Goal: Use online tool/utility: Use online tool/utility

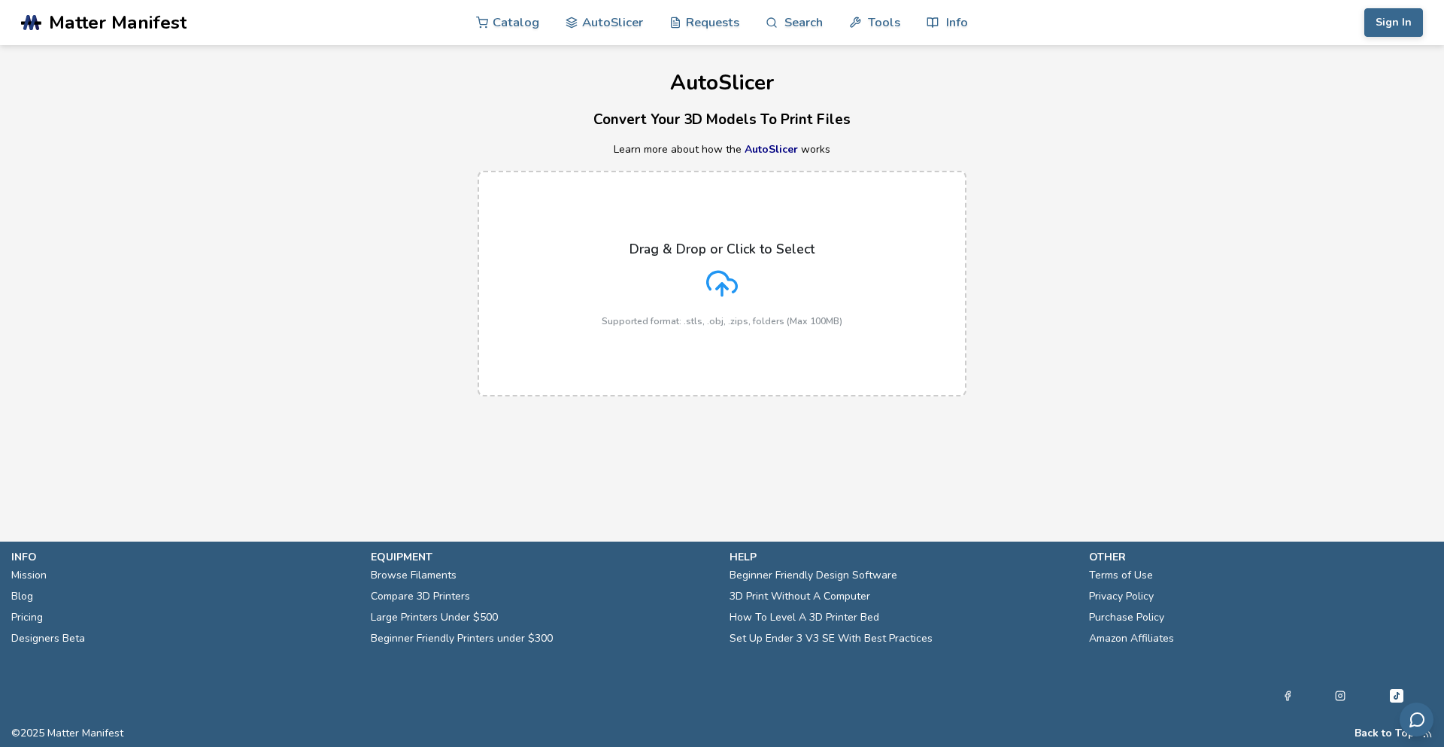
click at [721, 280] on icon at bounding box center [722, 284] width 32 height 32
click at [0, 0] on input "Drag & Drop or Click to Select Supported format: .stls, .obj, .zips, folders (M…" at bounding box center [0, 0] width 0 height 0
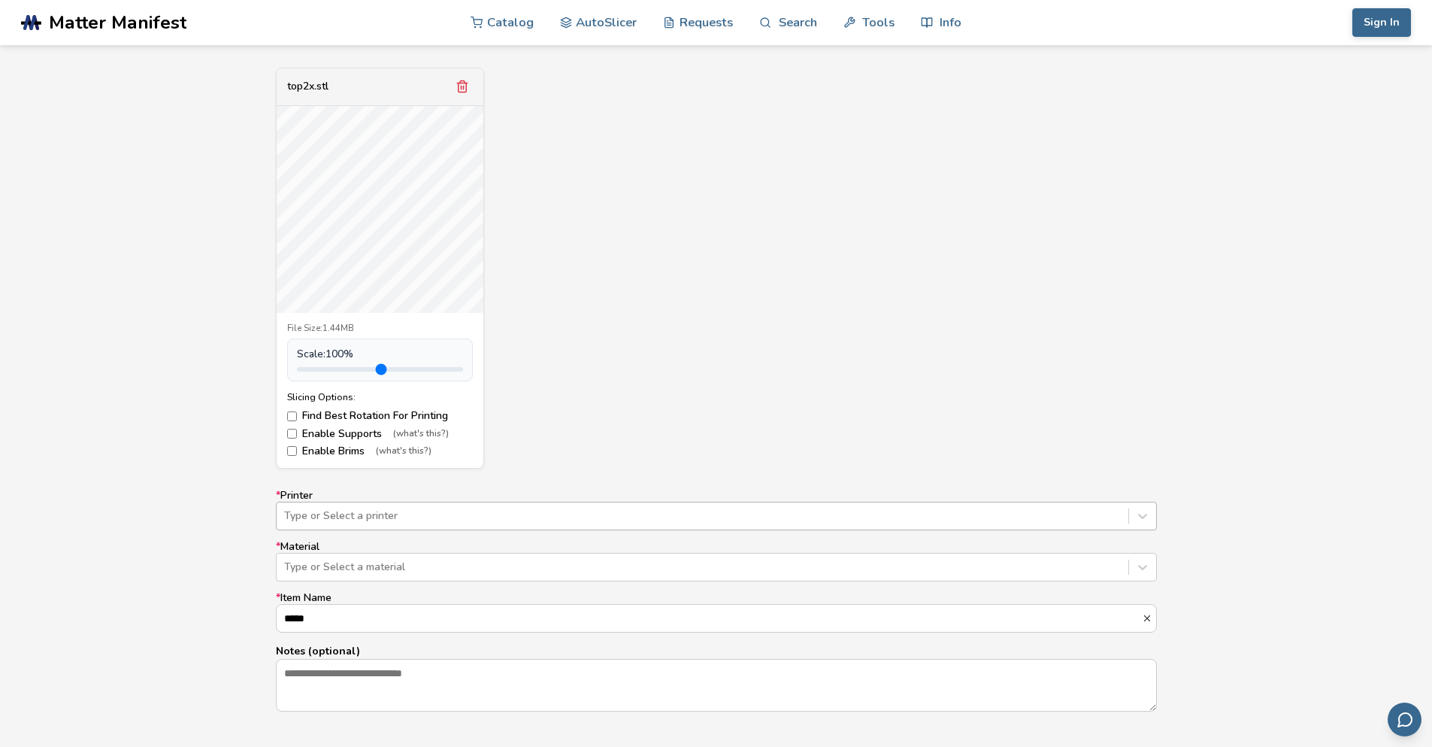
scroll to position [562, 0]
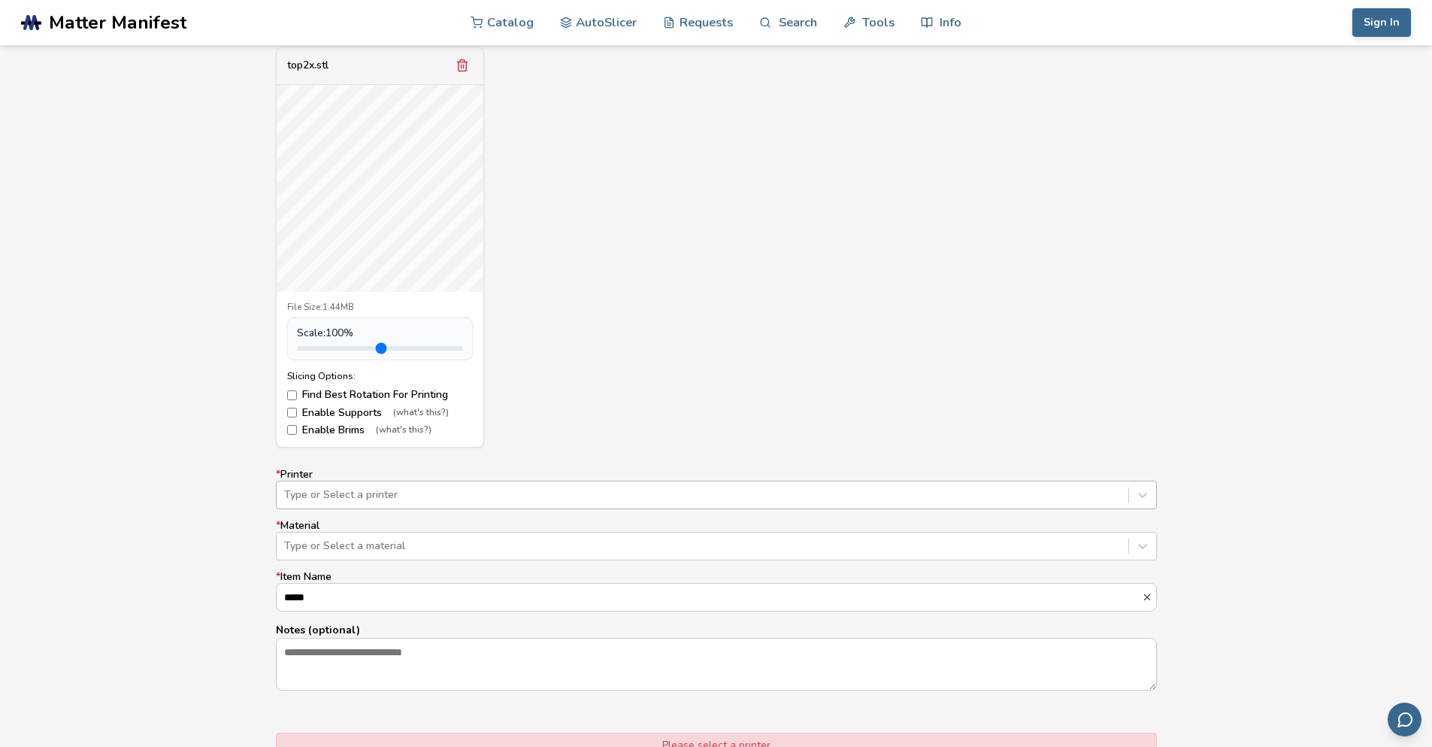
click at [467, 509] on div "Type or Select a printer" at bounding box center [716, 494] width 881 height 29
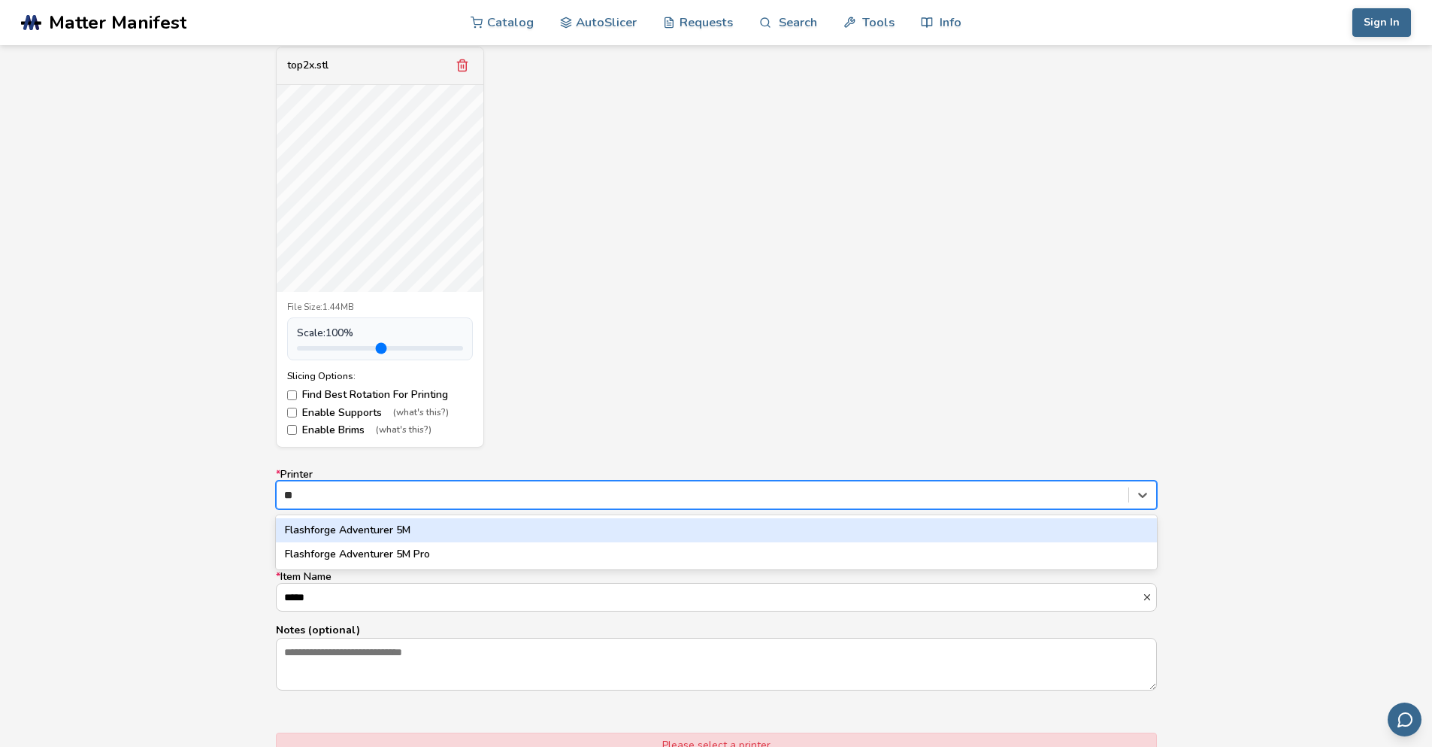
type input "***"
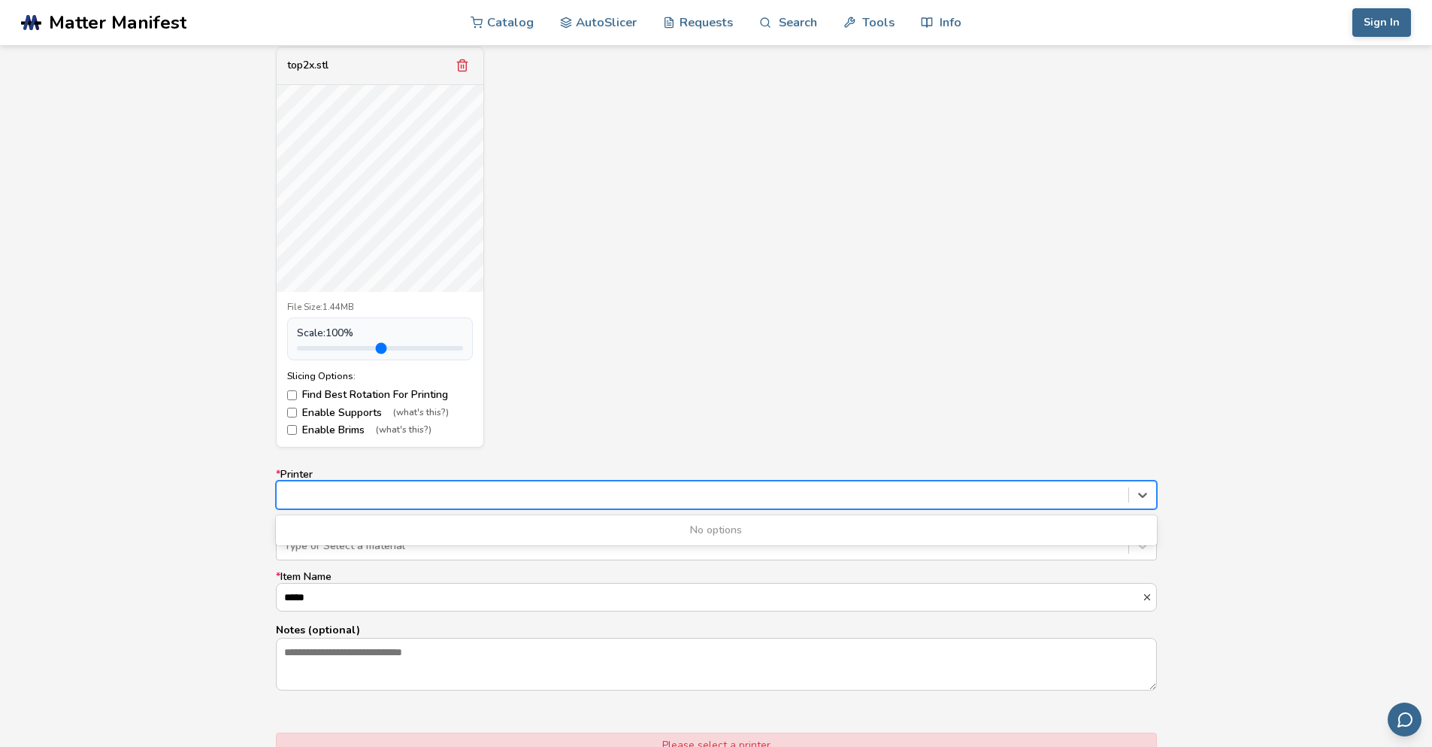
click at [352, 489] on div at bounding box center [702, 494] width 837 height 15
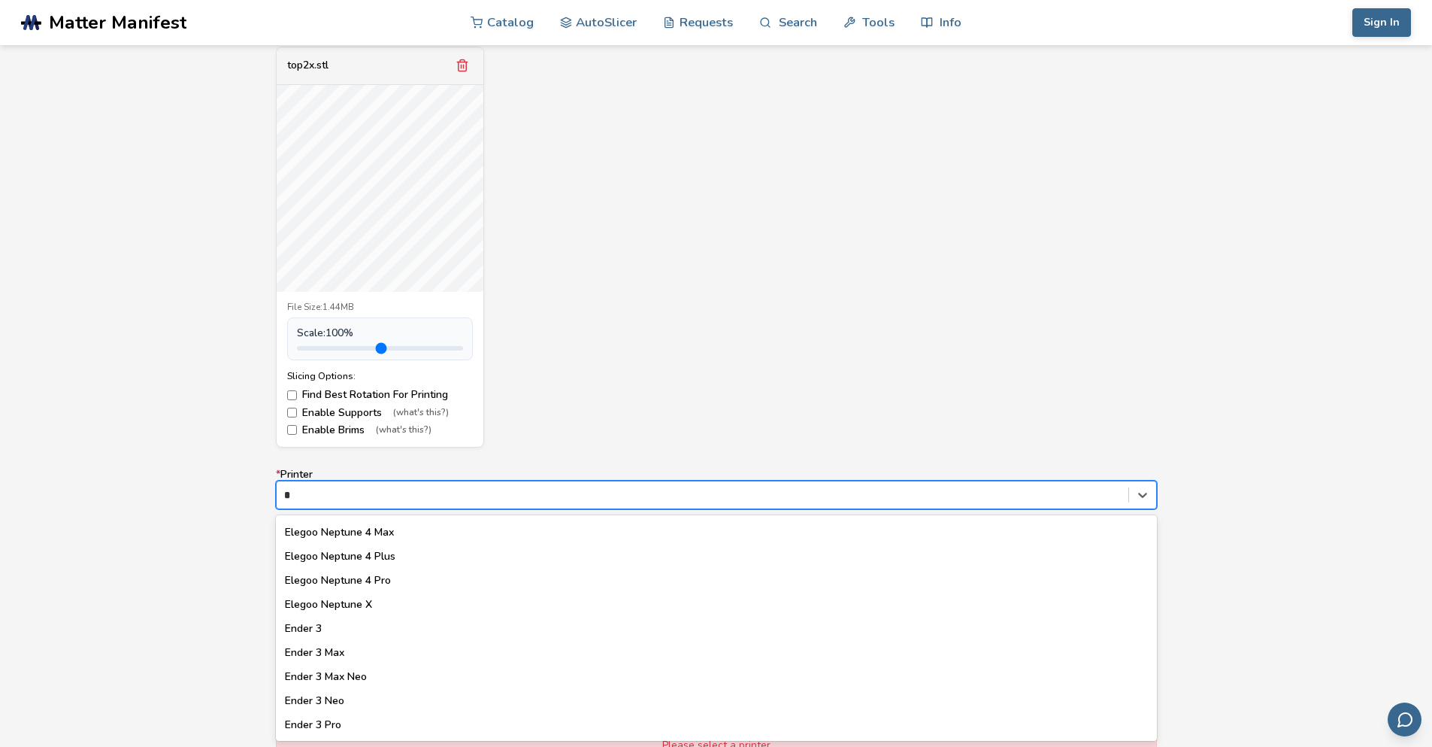
scroll to position [1253, 0]
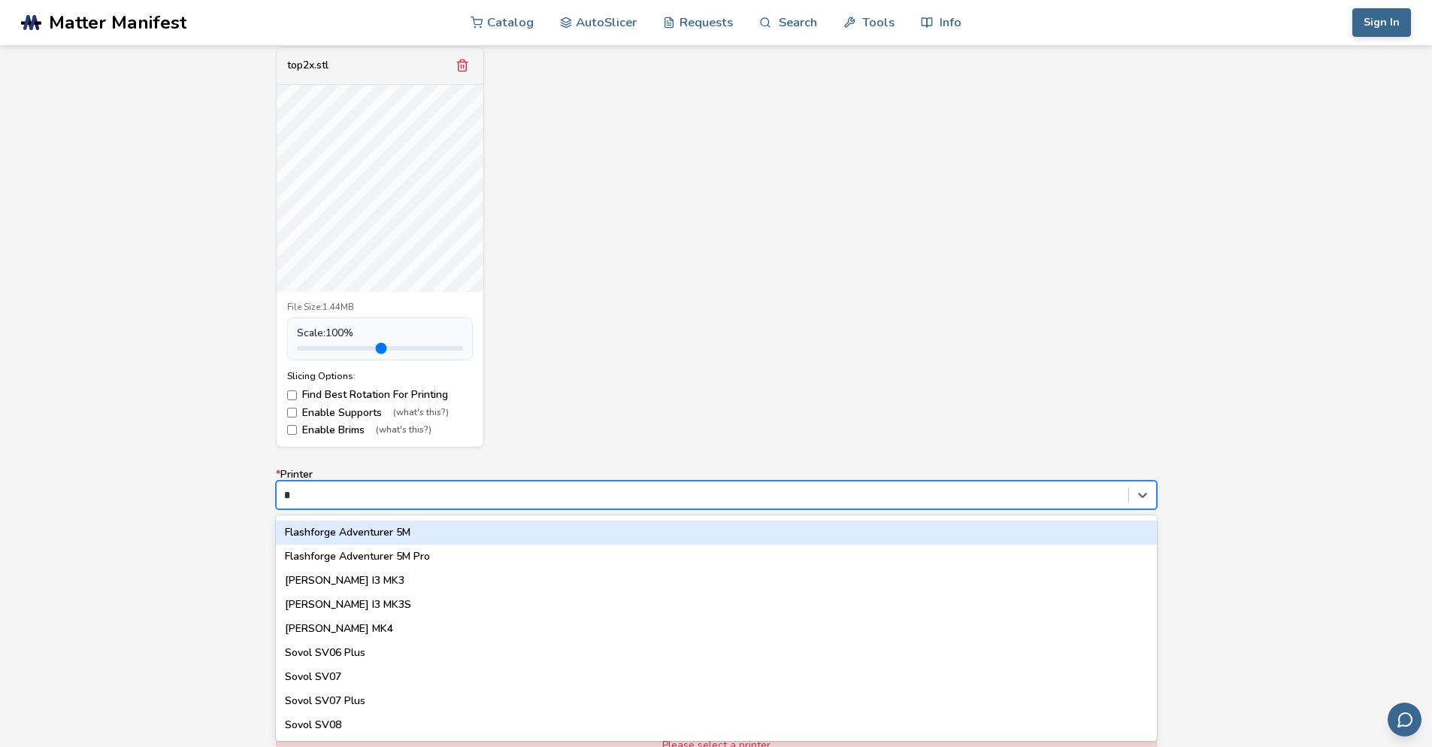
type input "*"
click at [169, 509] on div "Model Controls: Click and drag to rotate • Scroll to zoom • Right click and dra…" at bounding box center [716, 422] width 1432 height 891
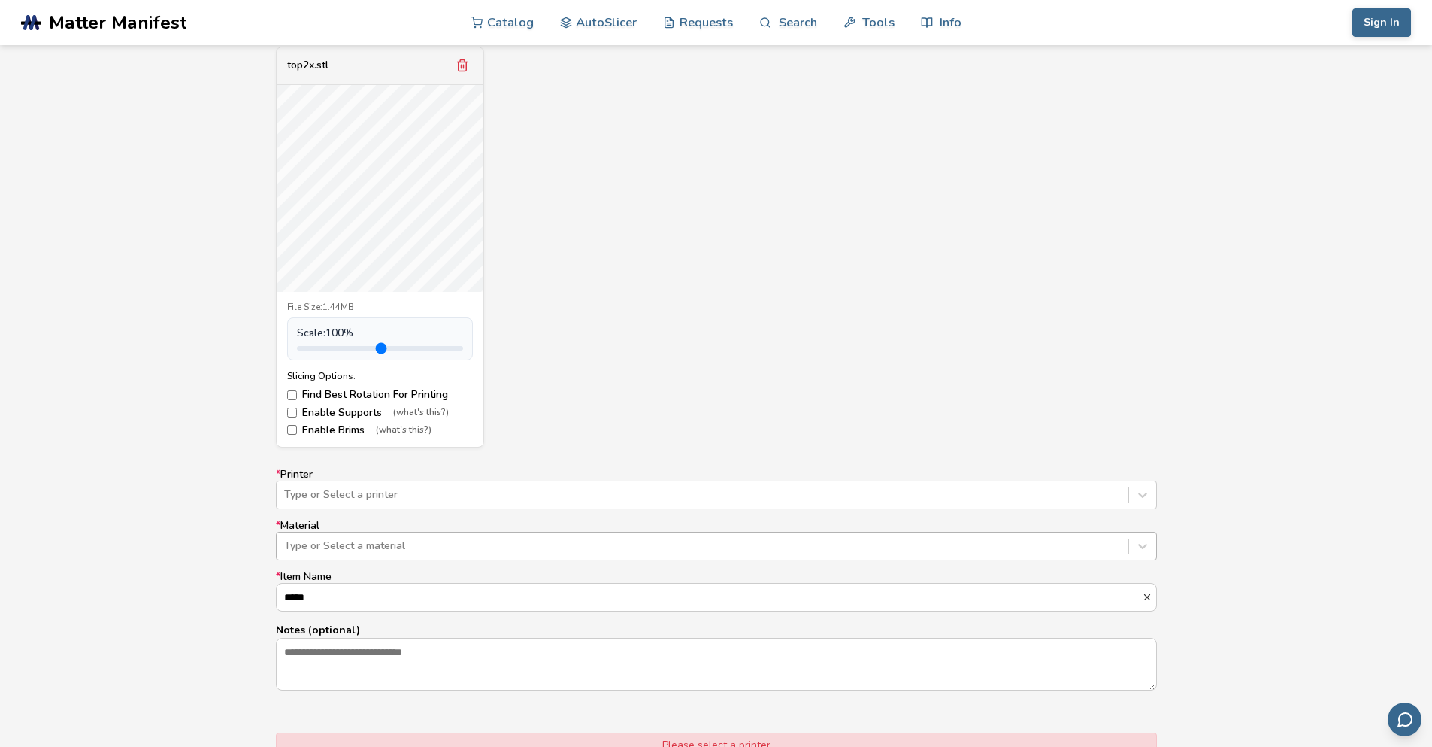
click at [334, 553] on div "Type or Select a material" at bounding box center [703, 545] width 852 height 21
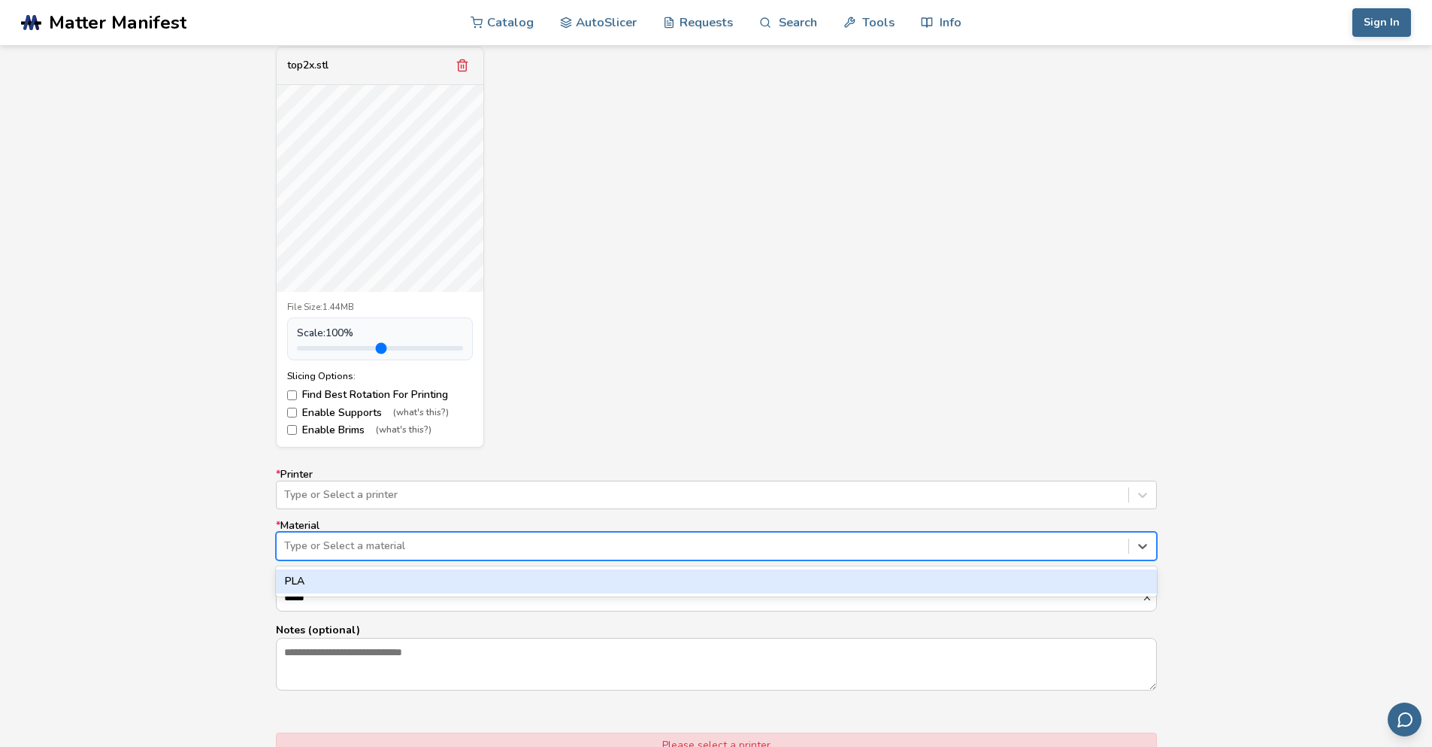
click at [320, 586] on div "PLA" at bounding box center [716, 581] width 881 height 24
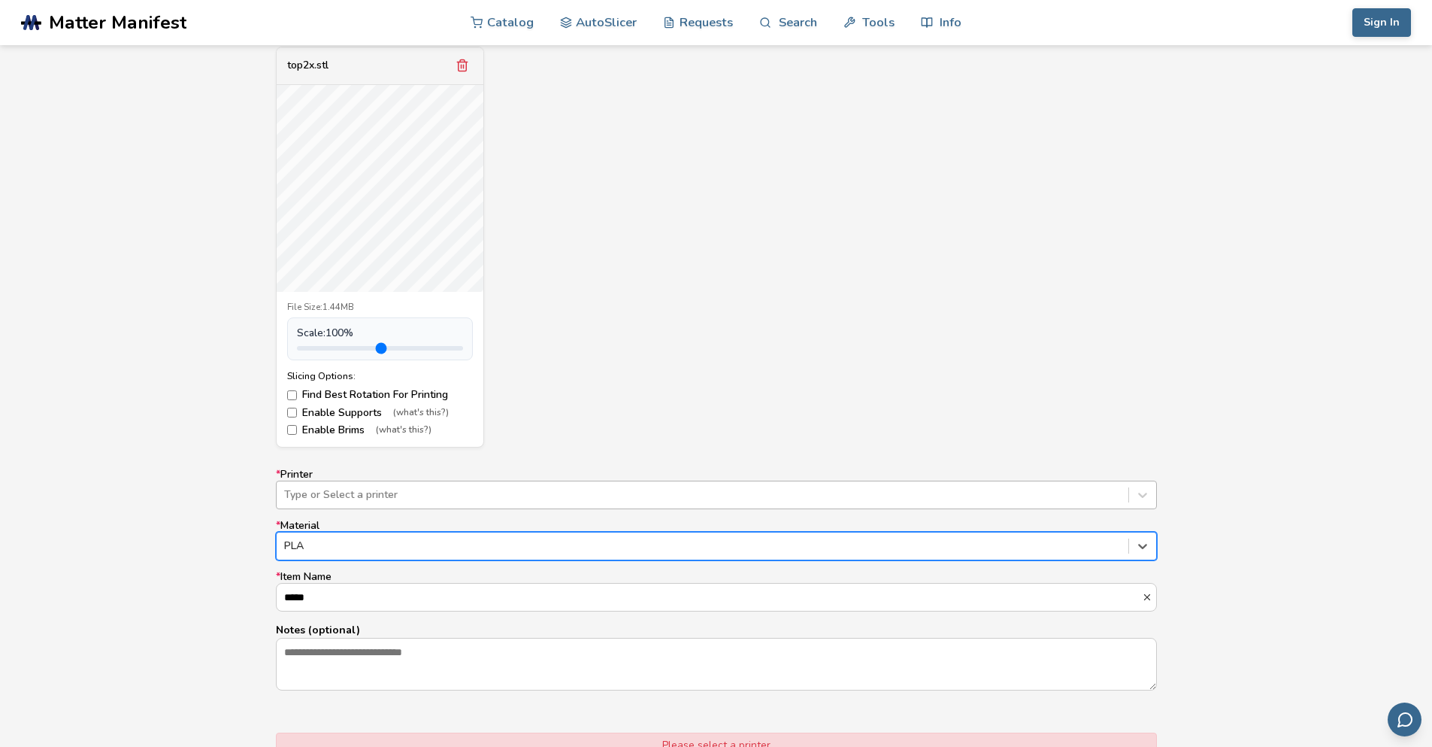
click at [353, 493] on div at bounding box center [702, 494] width 837 height 15
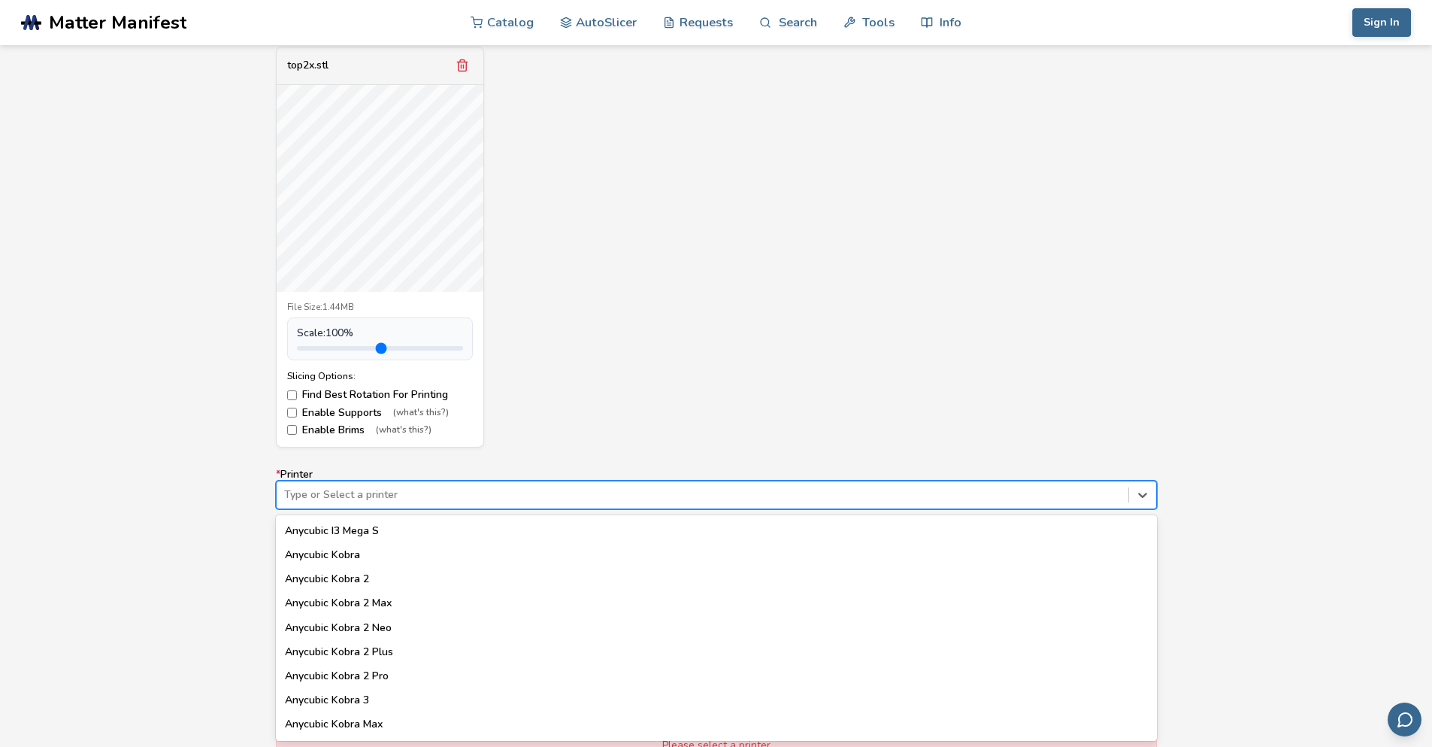
scroll to position [0, 0]
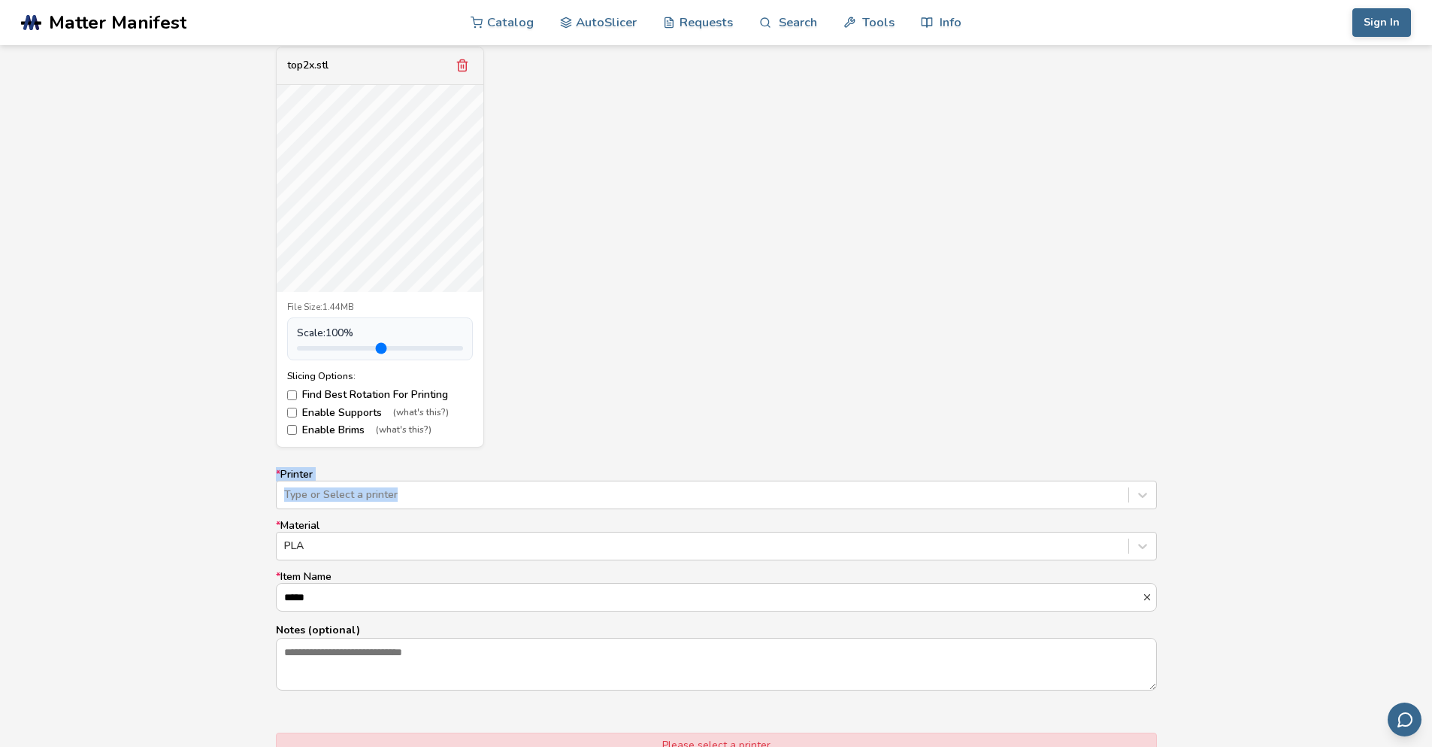
drag, startPoint x: 260, startPoint y: 477, endPoint x: 250, endPoint y: 488, distance: 14.4
click at [250, 488] on div "Model Controls: Click and drag to rotate • Scroll to zoom • Right click and dra…" at bounding box center [716, 422] width 1432 height 891
